Goal: Participate in discussion: Participate in discussion

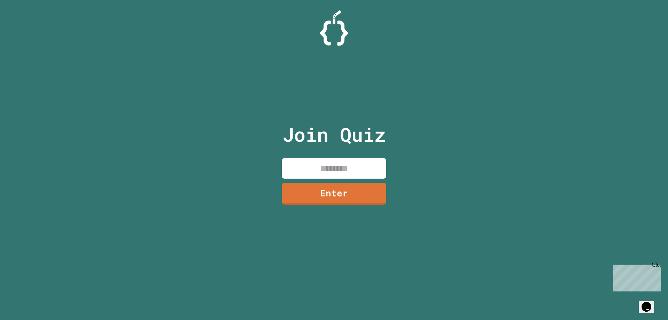
click at [331, 177] on input at bounding box center [334, 168] width 104 height 21
type input "********"
click at [332, 180] on div "Join Quiz ******** Enter" at bounding box center [334, 159] width 117 height 285
click at [331, 186] on link "Enter" at bounding box center [333, 194] width 103 height 22
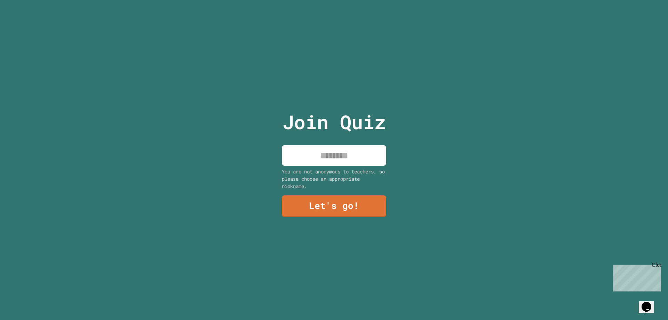
click at [337, 157] on input at bounding box center [334, 155] width 104 height 21
type input "*********"
click at [320, 215] on div "Join Quiz ********* You are not anonymous to teachers, so please choose an appr…" at bounding box center [334, 160] width 117 height 320
click at [323, 206] on link "Let's go!" at bounding box center [334, 207] width 103 height 22
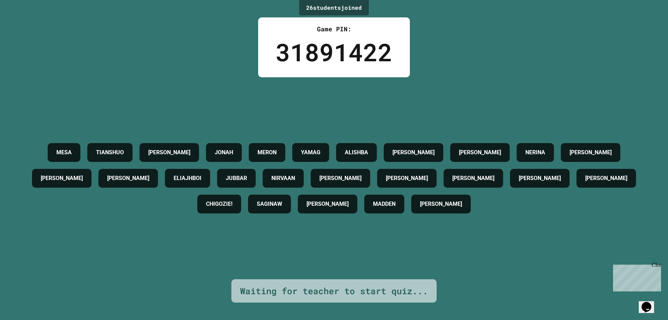
click at [182, 233] on div "MESA TIANSHUO [PERSON_NAME] [PERSON_NAME] YAMAG ALISHBA [PERSON_NAME] [PERSON_N…" at bounding box center [333, 178] width 633 height 202
click at [242, 287] on div "Waiting for teacher to start quiz..." at bounding box center [334, 290] width 188 height 13
drag, startPoint x: 238, startPoint y: 287, endPoint x: 455, endPoint y: 301, distance: 216.9
click at [455, 301] on div "26 student s joined Game PIN: 31891422 MESA TIANSHUO [PERSON_NAME] [PERSON_NAME…" at bounding box center [334, 160] width 668 height 320
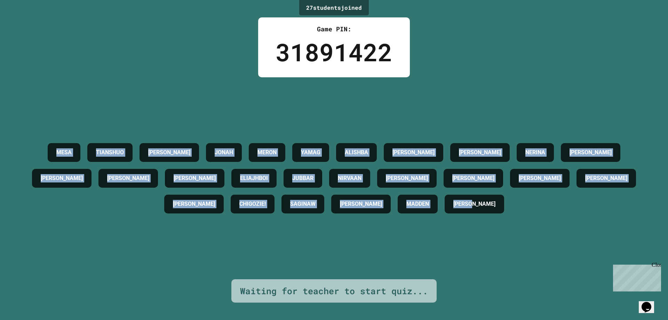
drag, startPoint x: 552, startPoint y: 208, endPoint x: 1, endPoint y: 155, distance: 552.6
click at [1, 155] on div "27 student s joined Game PIN: 31891422 MESA TIANSHUO [PERSON_NAME] [PERSON_NAME…" at bounding box center [334, 160] width 668 height 320
click at [197, 90] on div "MESA TIANSHUO [PERSON_NAME] [PERSON_NAME] YAMAG ALISHBA [PERSON_NAME] [PERSON_N…" at bounding box center [333, 178] width 633 height 202
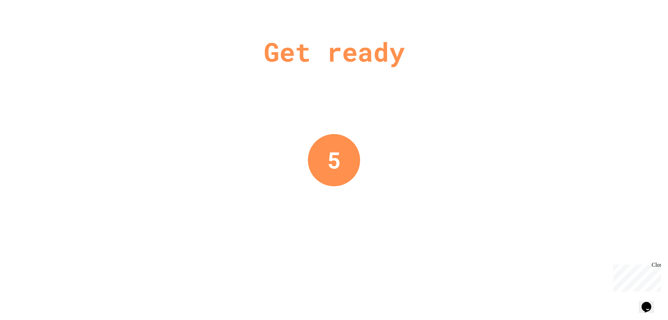
drag, startPoint x: 52, startPoint y: 143, endPoint x: 661, endPoint y: 166, distance: 610.1
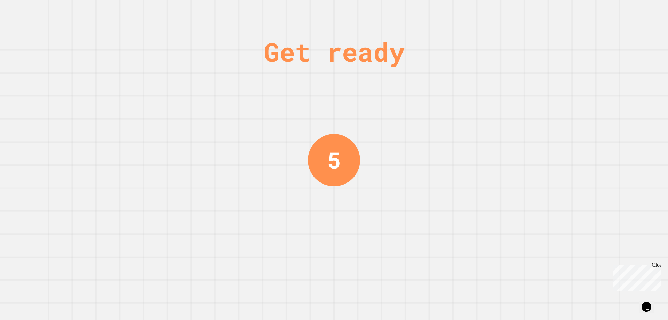
click at [375, 125] on div "Get ready 5" at bounding box center [334, 160] width 668 height 320
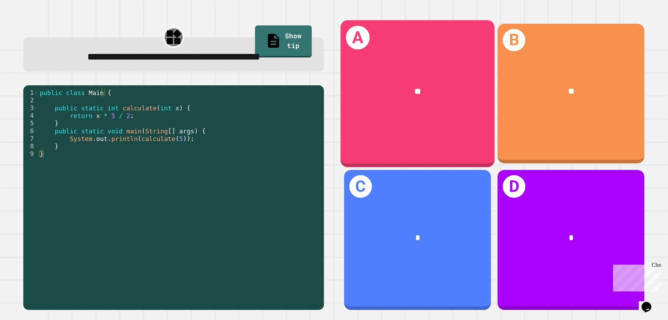
click at [402, 128] on div "A **" at bounding box center [418, 93] width 154 height 147
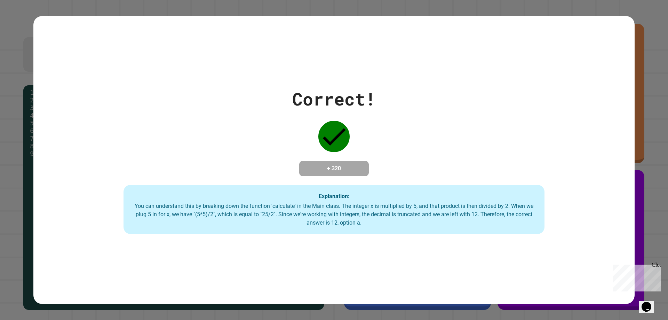
click at [648, 103] on div "Correct! + 320 Explanation: You can understand this by breaking down the functi…" at bounding box center [334, 160] width 668 height 320
click at [0, 75] on div "Correct! + 320 Explanation: You can understand this by breaking down the functi…" at bounding box center [334, 160] width 668 height 320
drag, startPoint x: 7, startPoint y: 71, endPoint x: 14, endPoint y: 64, distance: 10.3
click at [14, 64] on div "Correct! + 320 Explanation: You can understand this by breaking down the functi…" at bounding box center [334, 160] width 668 height 320
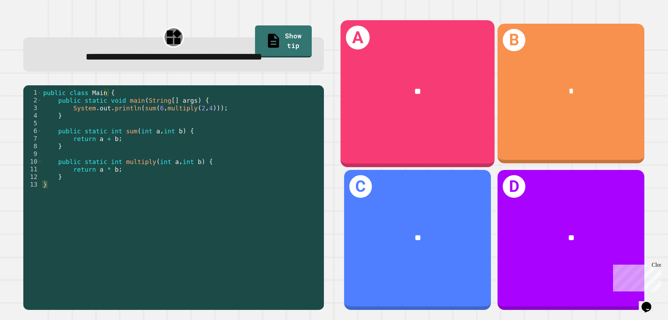
click at [427, 72] on div "**" at bounding box center [418, 91] width 154 height 47
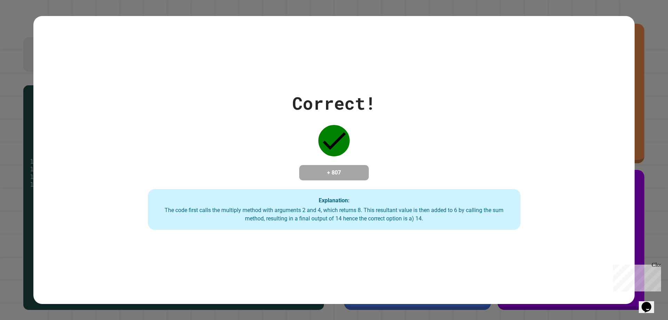
click at [317, 168] on h4 "+ 807" at bounding box center [334, 172] width 56 height 8
click at [0, 48] on div "Correct! + 807 Explanation: The code first calls the multiply method with argum…" at bounding box center [334, 160] width 668 height 320
drag, startPoint x: 17, startPoint y: 28, endPoint x: 587, endPoint y: 85, distance: 573.1
click at [581, 90] on div "Correct! + 807 Explanation: The code first calls the multiply method with argum…" at bounding box center [334, 160] width 532 height 140
click at [630, 79] on div "Correct! + 807 Explanation: The code first calls the multiply method with argum…" at bounding box center [334, 160] width 668 height 320
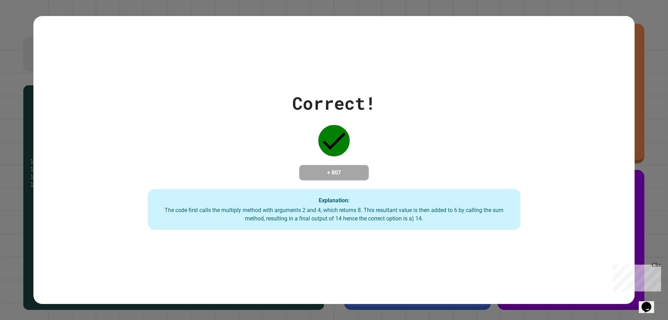
click at [630, 79] on div "Correct! + 807 Explanation: The code first calls the multiply method with argum…" at bounding box center [334, 160] width 668 height 320
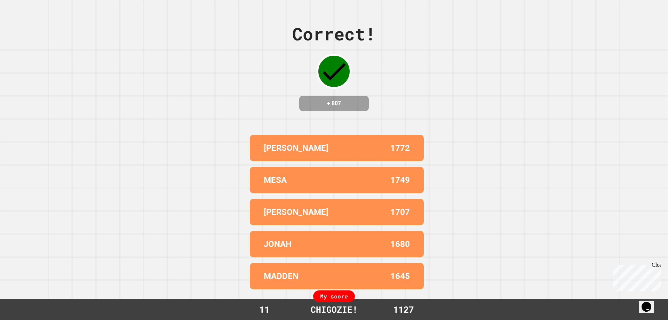
click at [250, 167] on div "MESA 1749" at bounding box center [337, 180] width 174 height 26
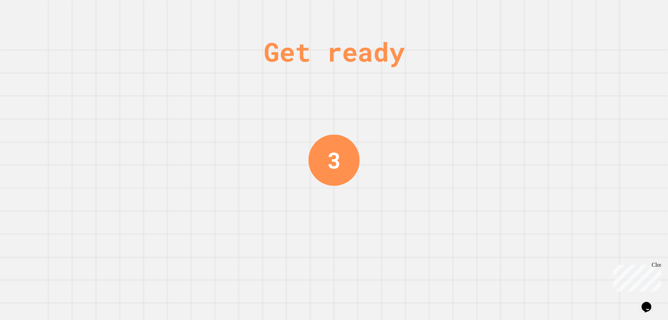
click at [369, 157] on div "Get ready 3" at bounding box center [334, 160] width 668 height 320
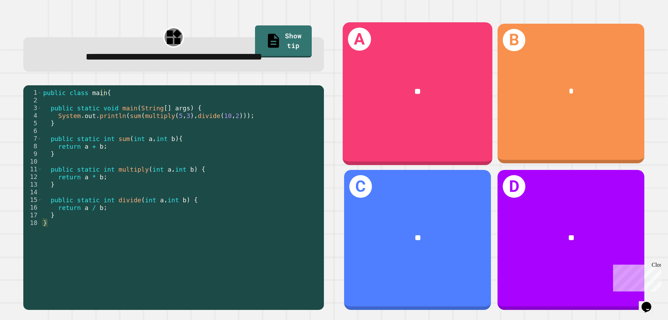
click at [417, 114] on div "A **" at bounding box center [418, 93] width 150 height 142
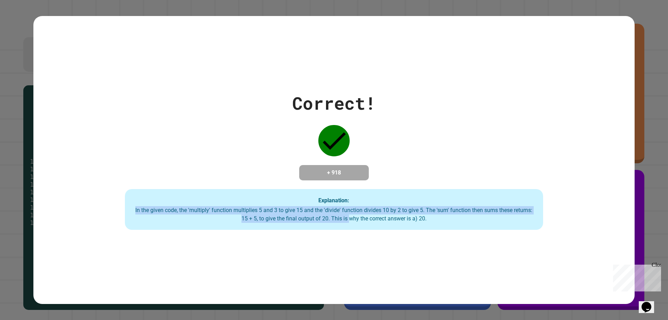
drag, startPoint x: 125, startPoint y: 211, endPoint x: 382, endPoint y: 219, distance: 256.6
click at [382, 219] on div "Explanation: In the given code, the 'multiply' function multiplies 5 and 3 to g…" at bounding box center [334, 209] width 418 height 41
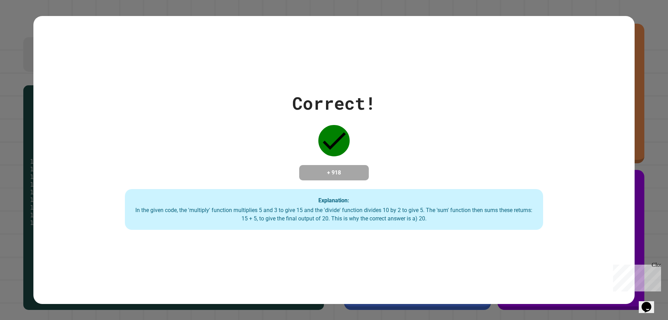
click at [396, 221] on div "In the given code, the 'multiply' function multiplies 5 and 3 to give 15 and th…" at bounding box center [334, 214] width 404 height 17
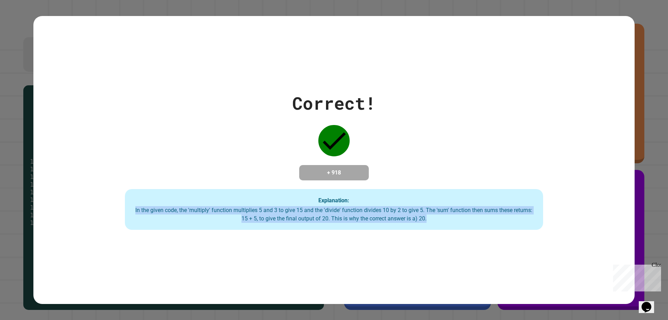
drag, startPoint x: 426, startPoint y: 219, endPoint x: 115, endPoint y: 207, distance: 311.3
click at [115, 207] on div "Correct! + 918 Explanation: In the given code, the 'multiply' function multipli…" at bounding box center [333, 160] width 597 height 140
click at [167, 200] on div "Explanation: In the given code, the 'multiply' function multiplies 5 and 3 to g…" at bounding box center [334, 209] width 418 height 41
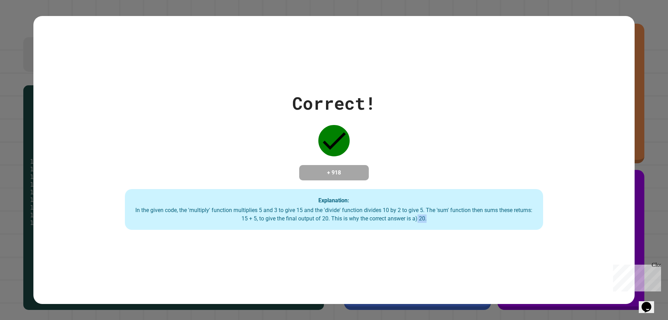
drag, startPoint x: 432, startPoint y: 220, endPoint x: 416, endPoint y: 220, distance: 16.0
click at [416, 220] on div "In the given code, the 'multiply' function multiplies 5 and 3 to give 15 and th…" at bounding box center [334, 214] width 404 height 17
click at [419, 221] on div "In the given code, the 'multiply' function multiplies 5 and 3 to give 15 and th…" at bounding box center [334, 214] width 404 height 17
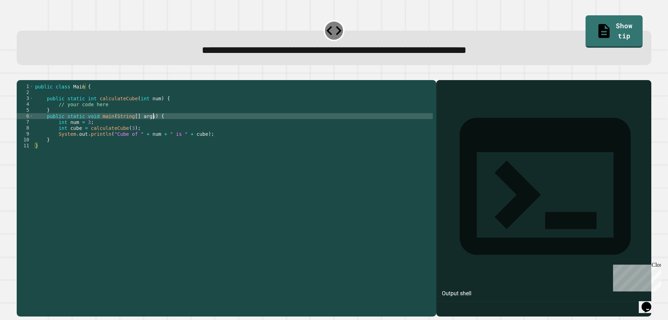
click at [164, 124] on div "public class Main { public static int calculateCube ( int num ) { // your code …" at bounding box center [233, 190] width 399 height 213
click at [172, 130] on div "public class Main { public static int calculateCube ( int num ) { // your code …" at bounding box center [233, 190] width 399 height 213
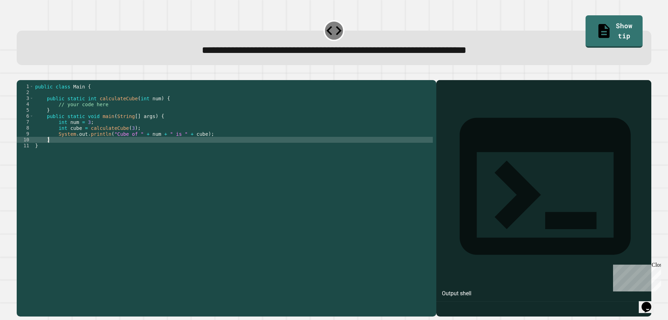
click at [215, 147] on div "public class Main { public static int calculateCube ( int num ) { // your code …" at bounding box center [233, 190] width 399 height 213
click at [207, 144] on div "public class Main { public static int calculateCube ( int num ) { // your code …" at bounding box center [233, 190] width 399 height 213
click at [90, 154] on div "public class Main { public static int calculateCube ( int num ) { // your code …" at bounding box center [233, 190] width 399 height 213
click at [87, 150] on div "public class Main { public static int calculateCube ( int num ) { // your code …" at bounding box center [233, 190] width 399 height 213
type textarea "*"
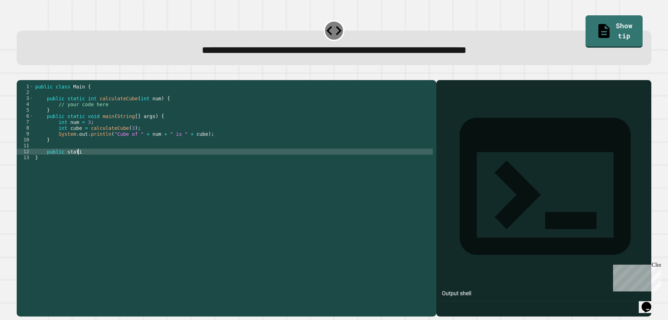
scroll to position [0, 1]
type textarea "*"
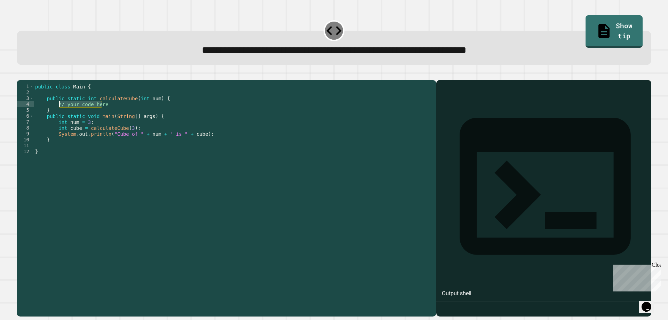
drag, startPoint x: 109, startPoint y: 116, endPoint x: 77, endPoint y: 117, distance: 32.4
click at [58, 113] on div "public class Main { public static int calculateCube ( int num ) { // your code …" at bounding box center [233, 190] width 399 height 213
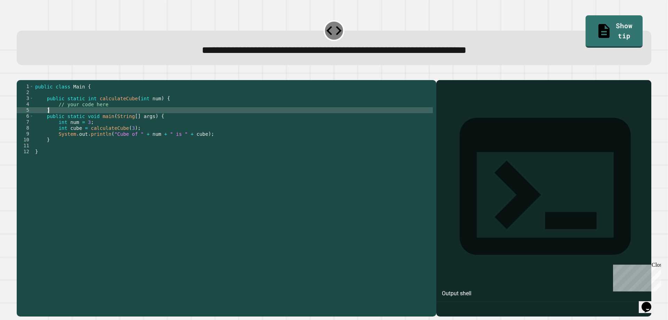
click at [123, 119] on div "public class Main { public static int calculateCube ( int num ) { // your code …" at bounding box center [233, 190] width 399 height 213
click at [121, 116] on div "public class Main { public static int calculateCube ( int num ) { // your code …" at bounding box center [233, 190] width 399 height 213
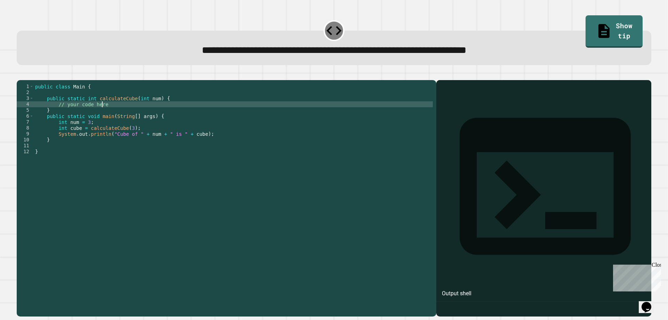
type textarea "**********"
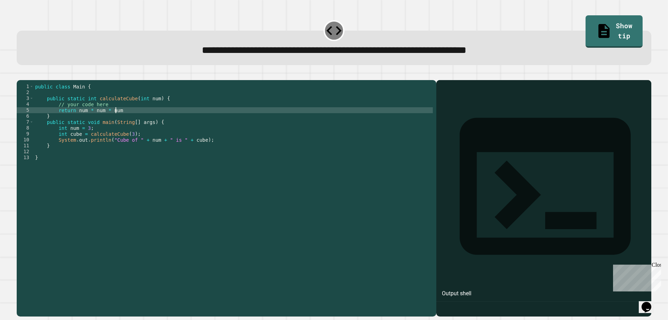
scroll to position [0, 6]
type textarea "**********"
click at [20, 74] on button "button" at bounding box center [20, 74] width 0 height 0
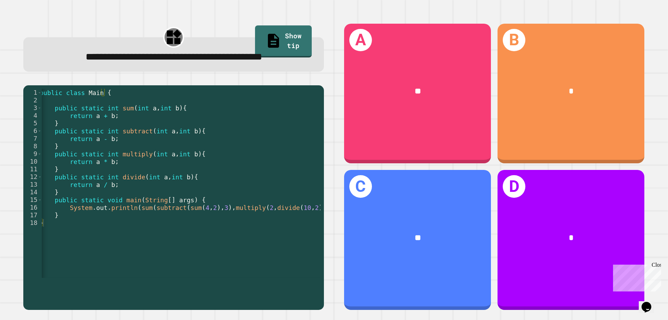
scroll to position [0, 18]
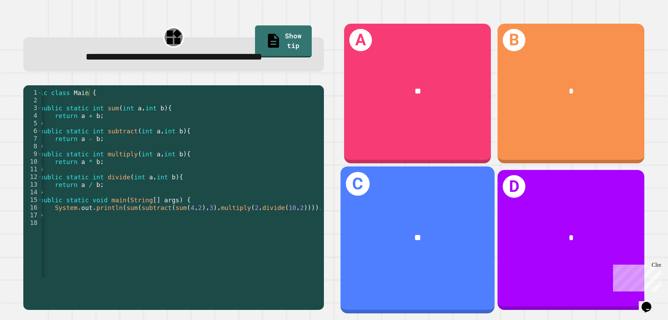
click at [438, 198] on div "C **" at bounding box center [418, 239] width 154 height 147
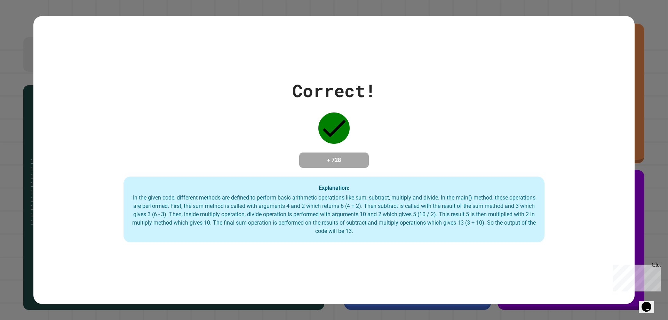
click at [395, 120] on div "Correct! + 728 Explanation: In the given code, different methods are defined to…" at bounding box center [333, 160] width 601 height 165
drag, startPoint x: 390, startPoint y: 154, endPoint x: 390, endPoint y: 159, distance: 4.9
click at [390, 159] on div "Correct! + 728 Explanation: In the given code, different methods are defined to…" at bounding box center [333, 160] width 601 height 165
click at [372, 200] on div "In the given code, different methods are defined to perform basic arithmetic op…" at bounding box center [333, 214] width 407 height 42
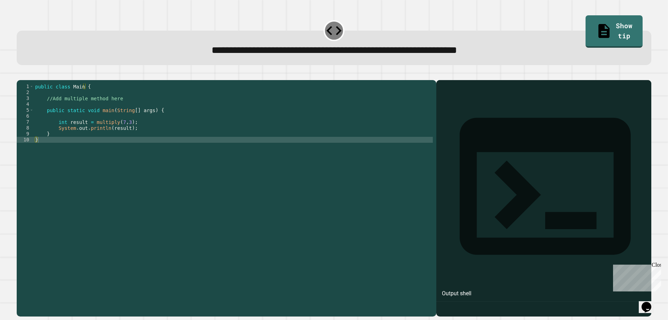
click at [134, 140] on div "public class Main { //Add multiple method here public static void main ( String…" at bounding box center [233, 190] width 399 height 213
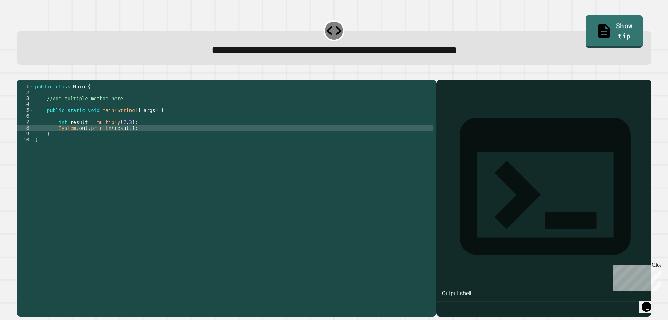
click at [67, 140] on div "public class Main { //Add multiple method here public static void main ( String…" at bounding box center [233, 190] width 399 height 213
click at [64, 146] on div "public class Main { //Add multiple method here public static void main ( String…" at bounding box center [233, 190] width 399 height 213
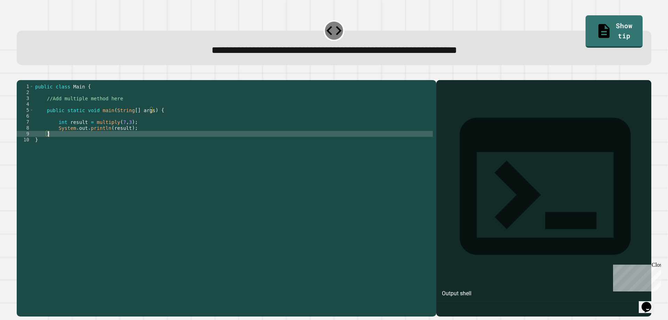
type textarea "*"
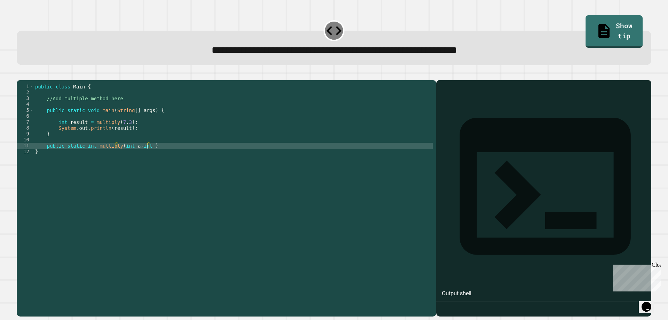
scroll to position [0, 8]
click at [160, 153] on div "public class Main { //Add multiple method here public static void main ( String…" at bounding box center [233, 190] width 399 height 213
type textarea "**********"
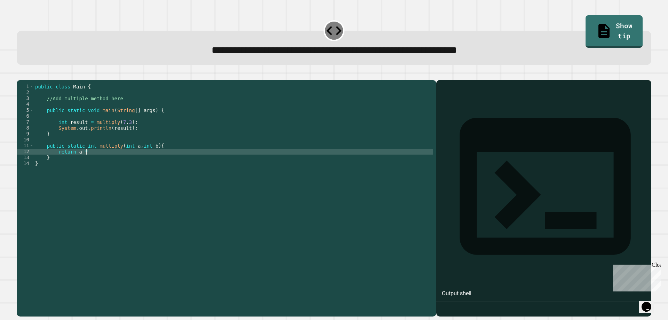
scroll to position [0, 3]
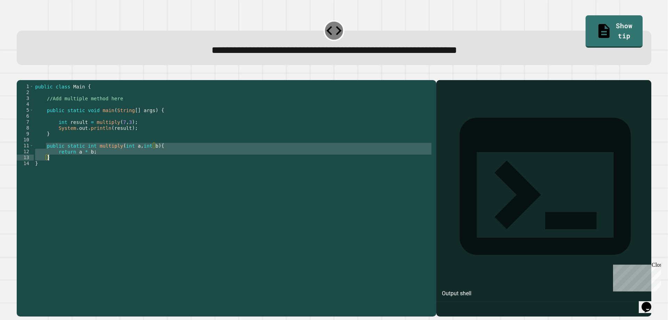
drag, startPoint x: 46, startPoint y: 157, endPoint x: 56, endPoint y: 170, distance: 16.2
click at [56, 170] on div "public class Main { //Add multiple method here public static void main ( String…" at bounding box center [233, 190] width 399 height 213
type textarea "**********"
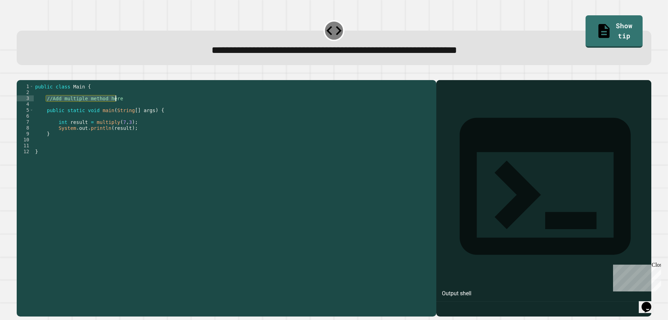
drag, startPoint x: 47, startPoint y: 109, endPoint x: 120, endPoint y: 109, distance: 72.7
click at [120, 109] on div "public class Main { //Add multiple method here public static void main ( String…" at bounding box center [233, 190] width 399 height 213
paste textarea "Cursor at row 3"
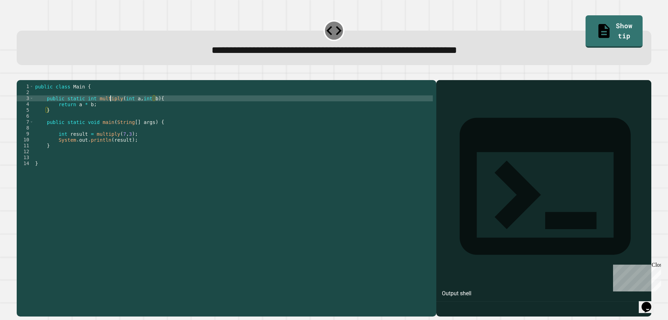
click at [109, 107] on div "public class Main { public static int multiply ( int a , int b ) { return a * b…" at bounding box center [233, 190] width 399 height 213
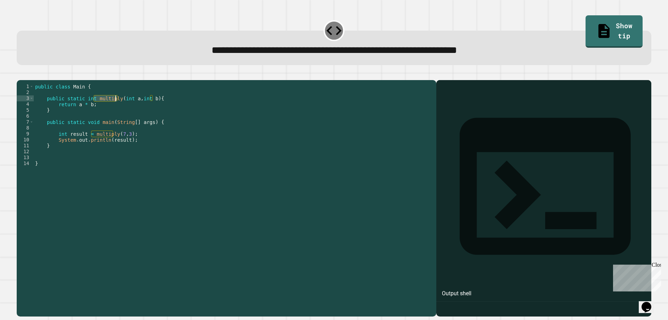
type textarea "**********"
click at [20, 74] on icon "button" at bounding box center [20, 74] width 0 height 0
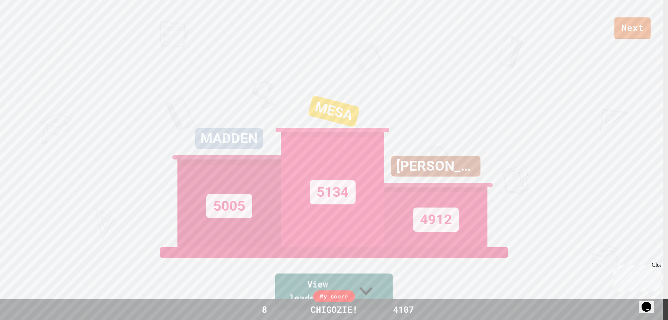
click at [379, 290] on icon at bounding box center [366, 290] width 26 height 27
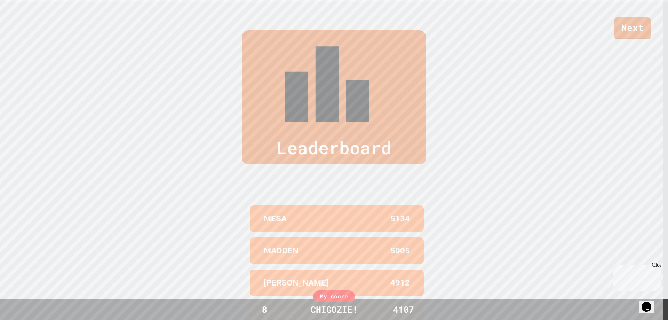
scroll to position [323, 0]
